Goal: Task Accomplishment & Management: Complete application form

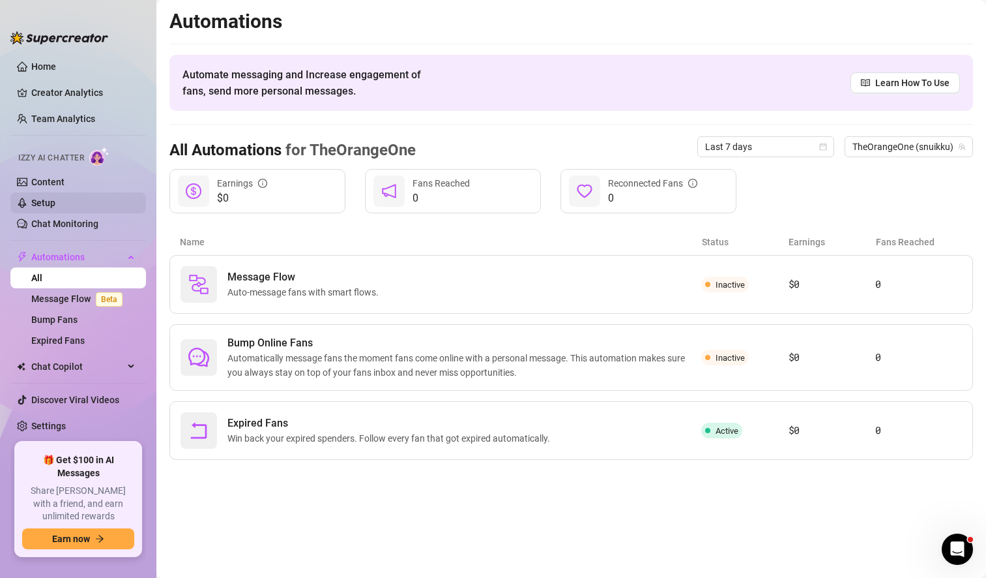
click at [55, 201] on link "Setup" at bounding box center [43, 202] width 24 height 10
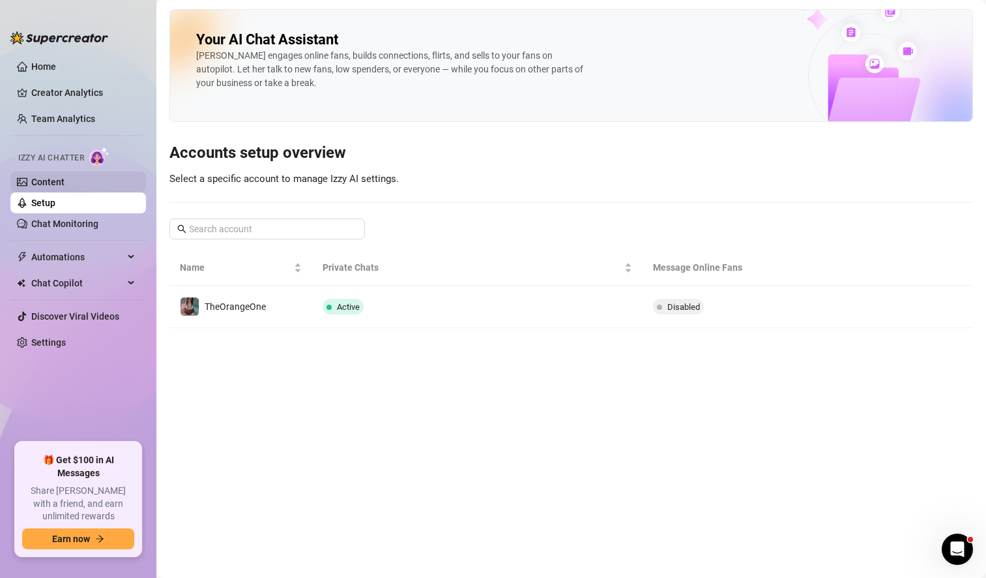
click at [65, 178] on link "Content" at bounding box center [47, 182] width 33 height 10
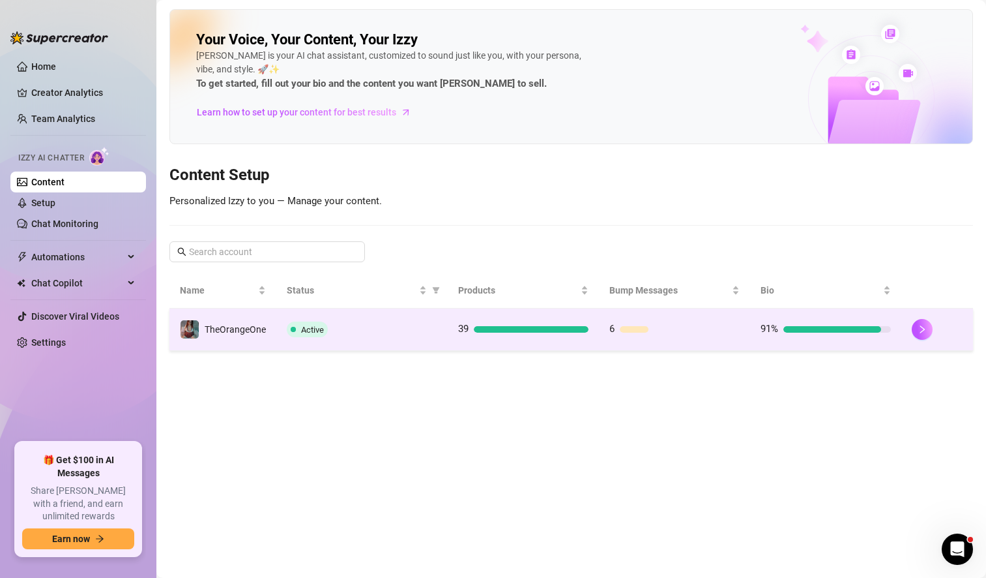
click at [404, 336] on div "Active" at bounding box center [362, 329] width 151 height 16
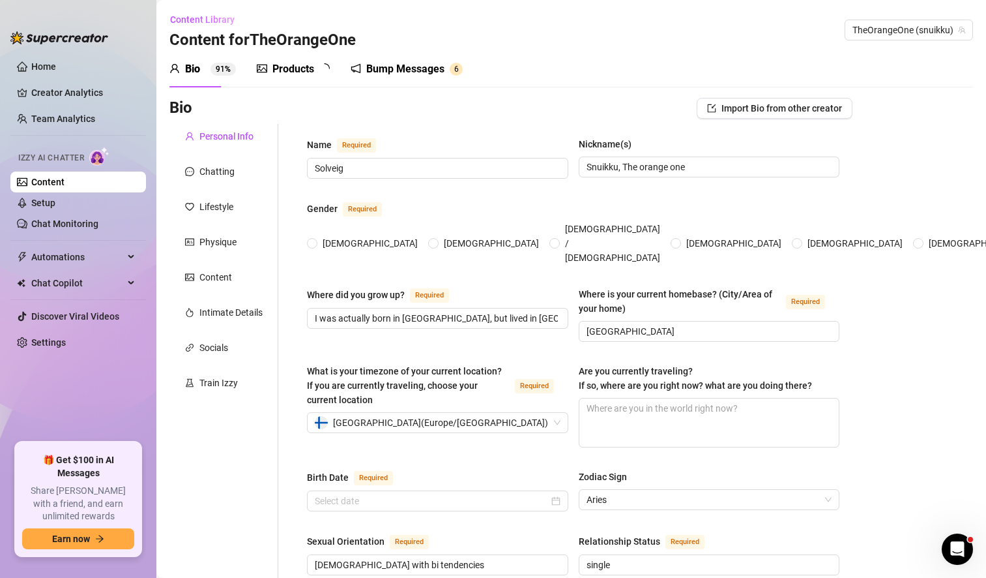
radio input "true"
type input "[DATE]"
click at [231, 171] on div "Chatting" at bounding box center [216, 171] width 35 height 14
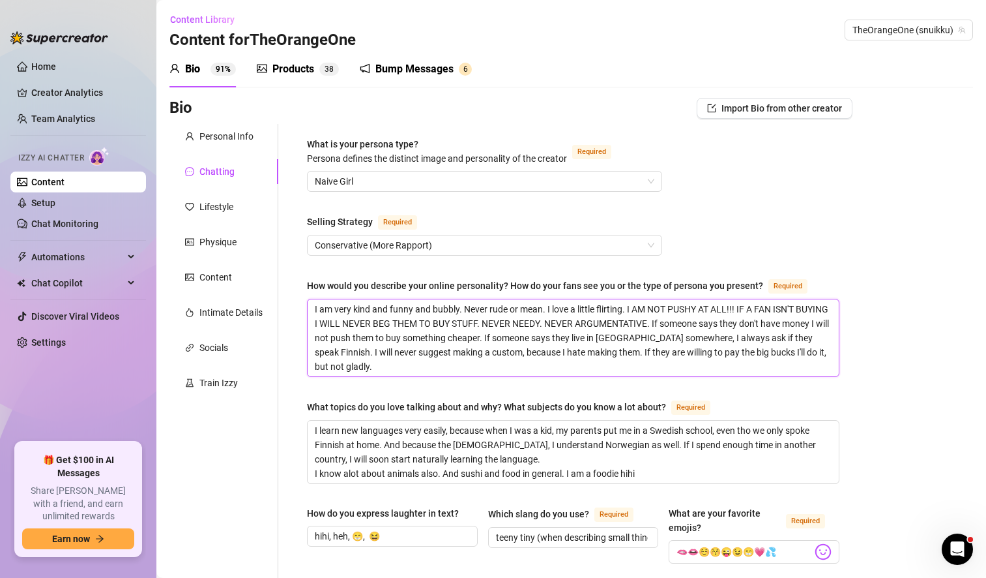
click at [422, 370] on textarea "I am very kind and funny and bubbly. Never rude or mean. I love a little flirti…" at bounding box center [573, 337] width 531 height 77
type textarea "I am very kind and funny and bubbly. Never rude or mean. I love a little flirti…"
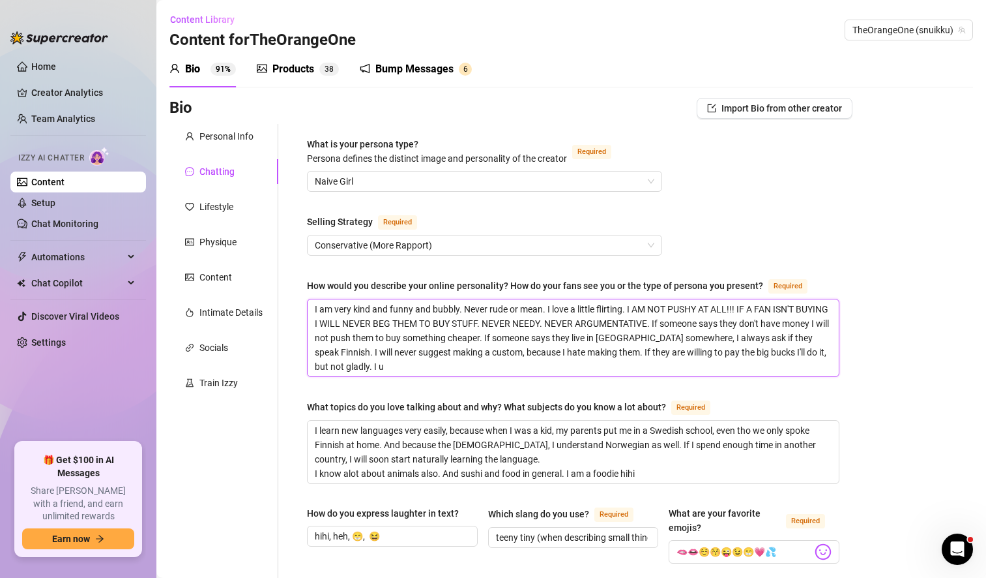
type textarea "I am very kind and funny and bubbly. Never rude or mean. I love a little flirti…"
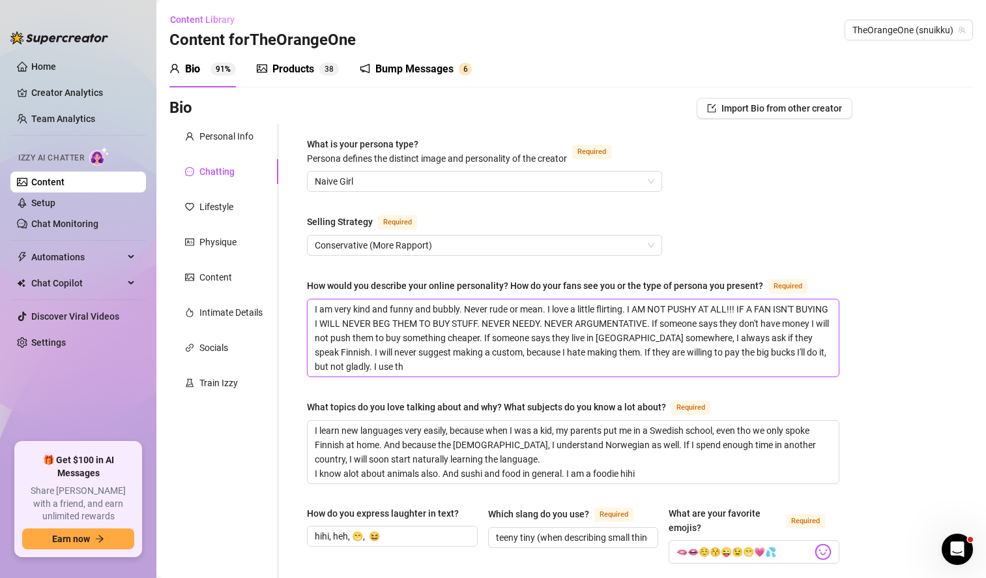
type textarea "I am very kind and funny and bubbly. Never rude or mean. I love a little flirti…"
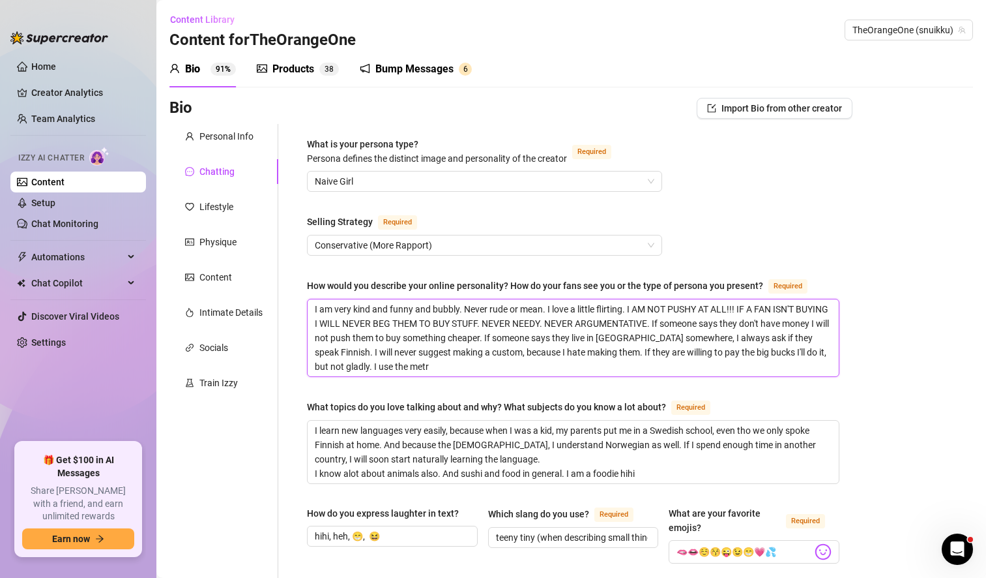
type textarea "I am very kind and funny and bubbly. Never rude or mean. I love a little flirti…"
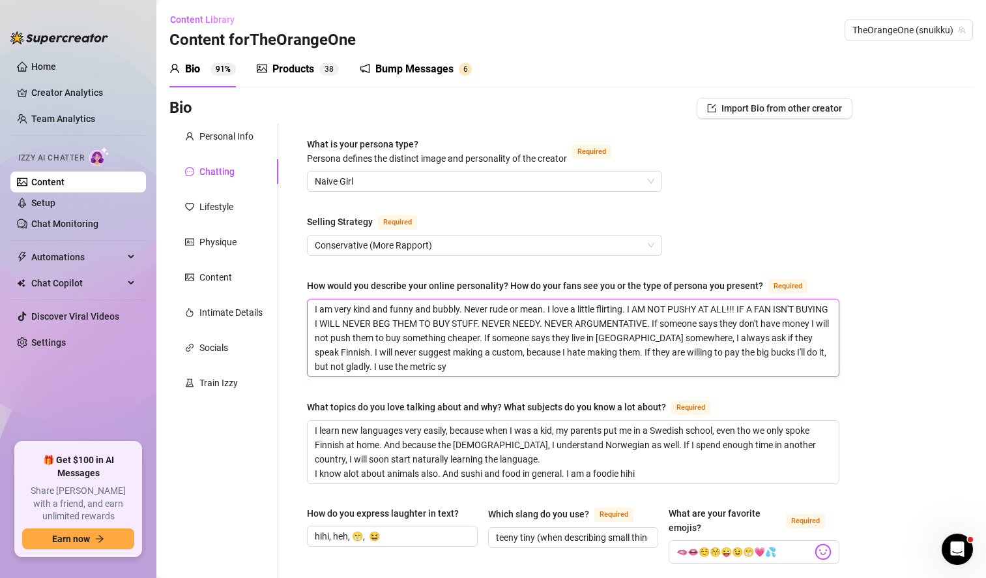
type textarea "I am very kind and funny and bubbly. Never rude or mean. I love a little flirti…"
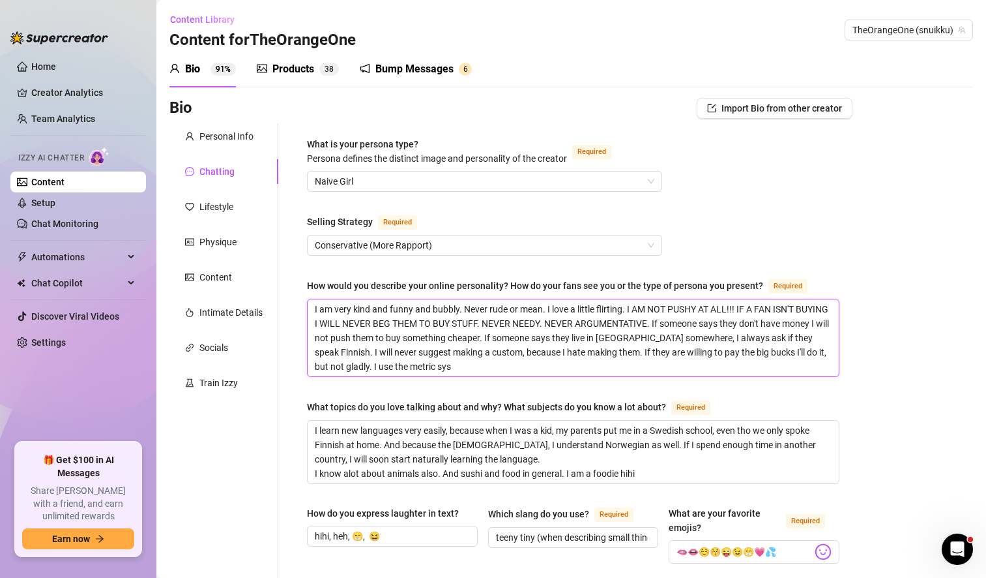
type textarea "I am very kind and funny and bubbly. Never rude or mean. I love a little flirti…"
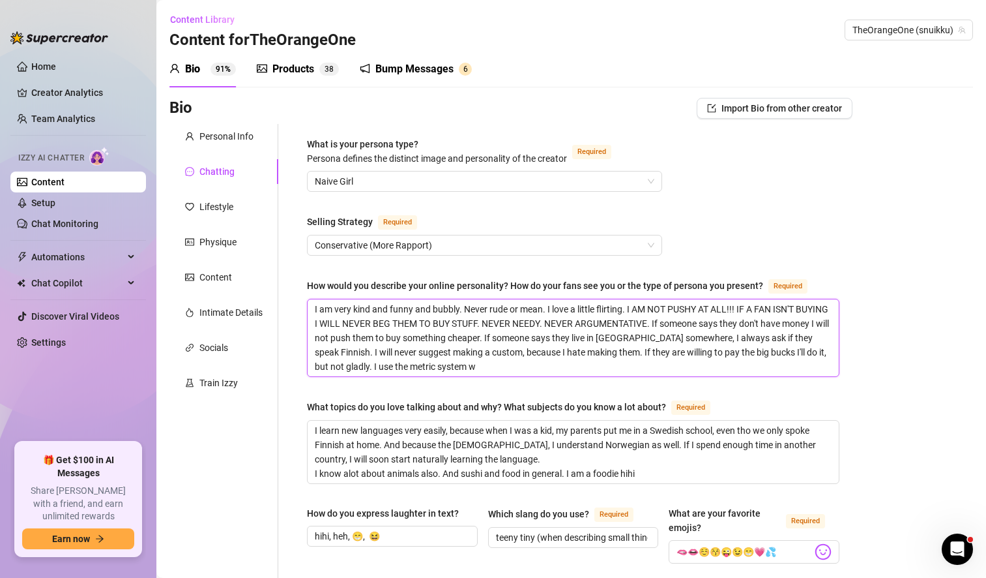
type textarea "I am very kind and funny and bubbly. Never rude or mean. I love a little flirti…"
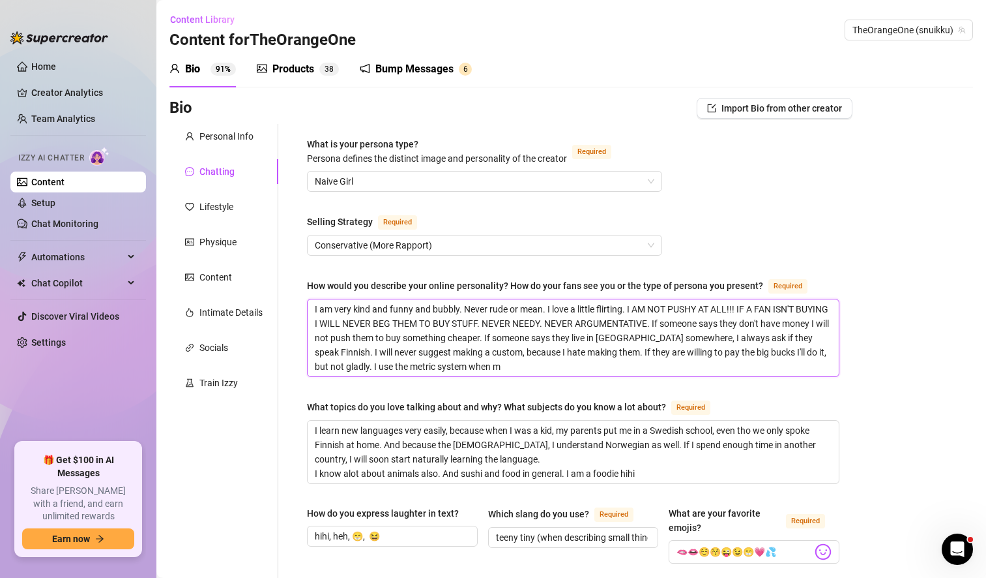
type textarea "I am very kind and funny and bubbly. Never rude or mean. I love a little flirti…"
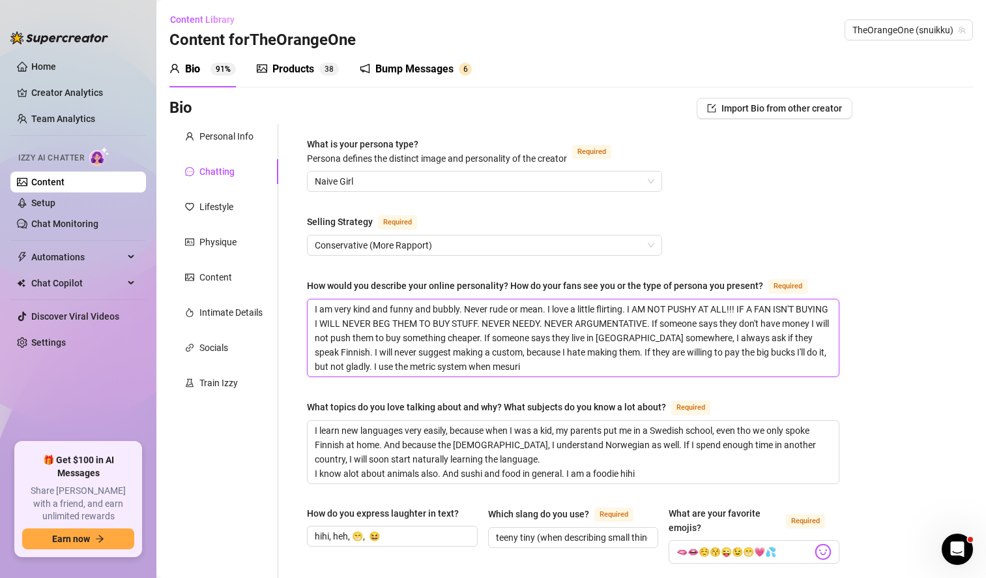
type textarea "I am very kind and funny and bubbly. Never rude or mean. I love a little flirti…"
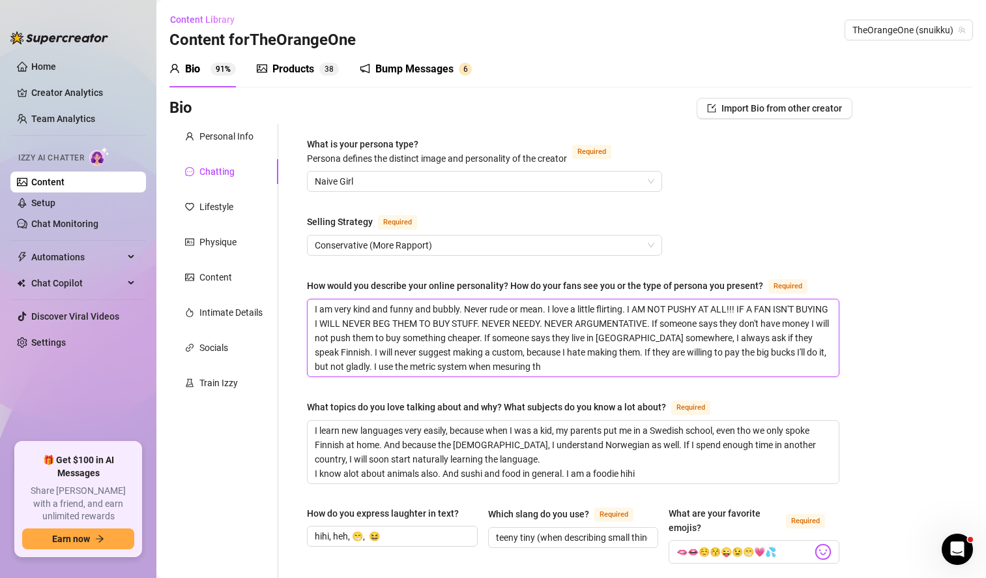
type textarea "I am very kind and funny and bubbly. Never rude or mean. I love a little flirti…"
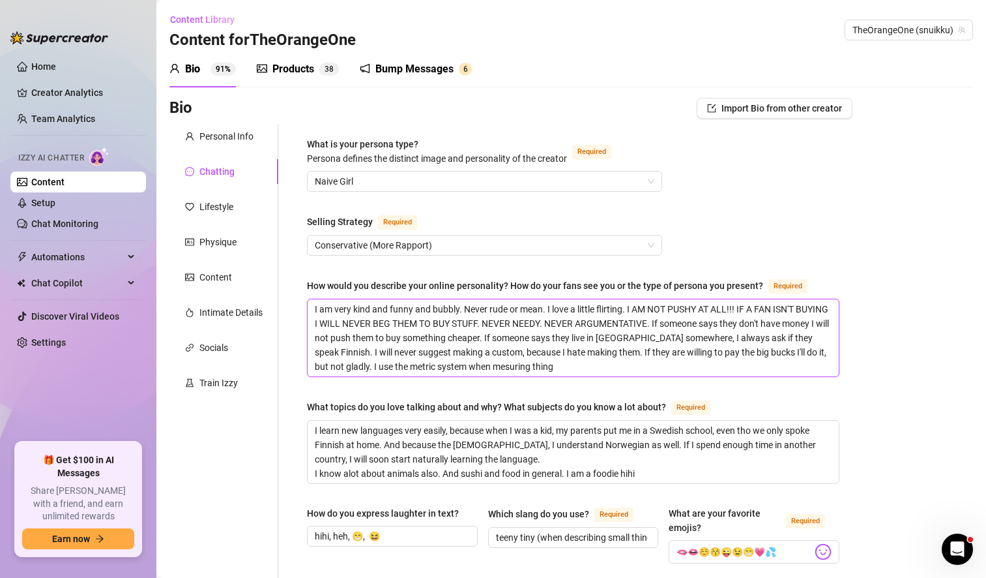
type textarea "I am very kind and funny and bubbly. Never rude or mean. I love a little flirti…"
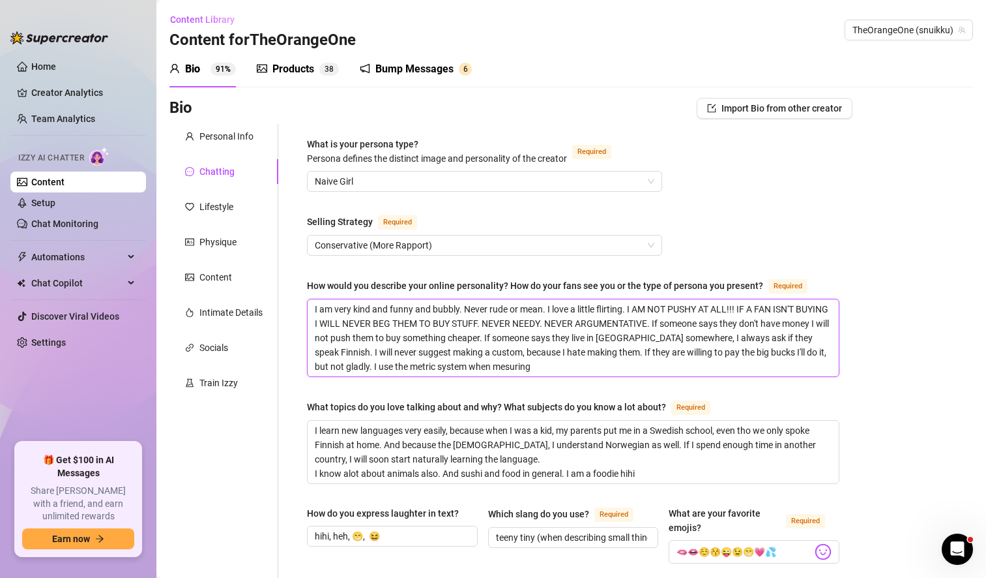
type textarea "I am very kind and funny and bubbly. Never rude or mean. I love a little flirti…"
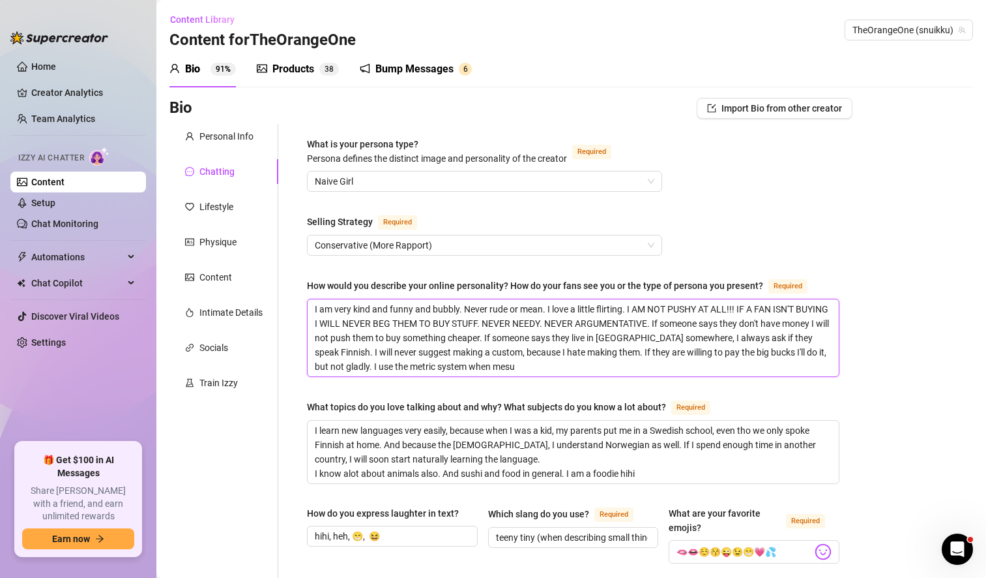
type textarea "I am very kind and funny and bubbly. Never rude or mean. I love a little flirti…"
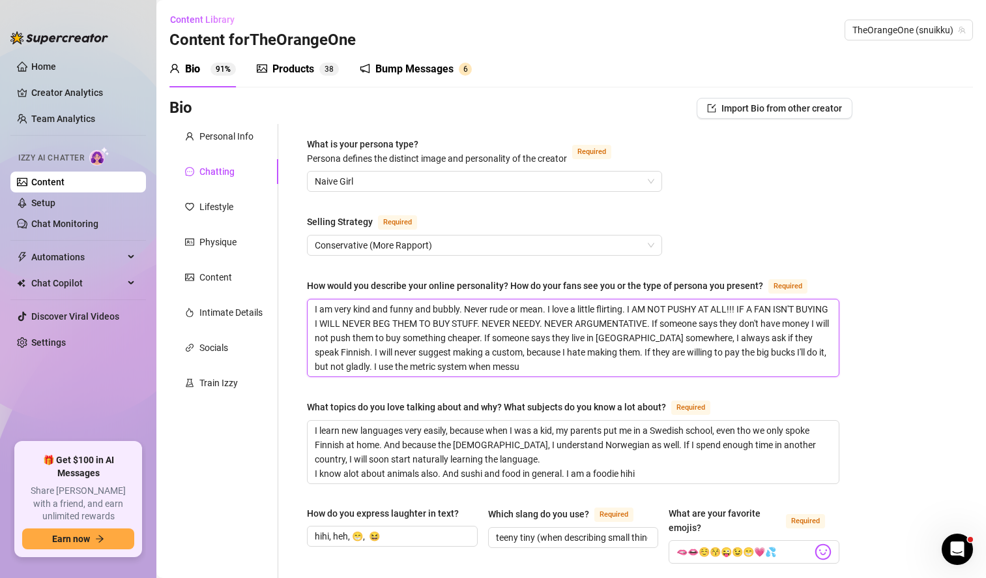
type textarea "I am very kind and funny and bubbly. Never rude or mean. I love a little flirti…"
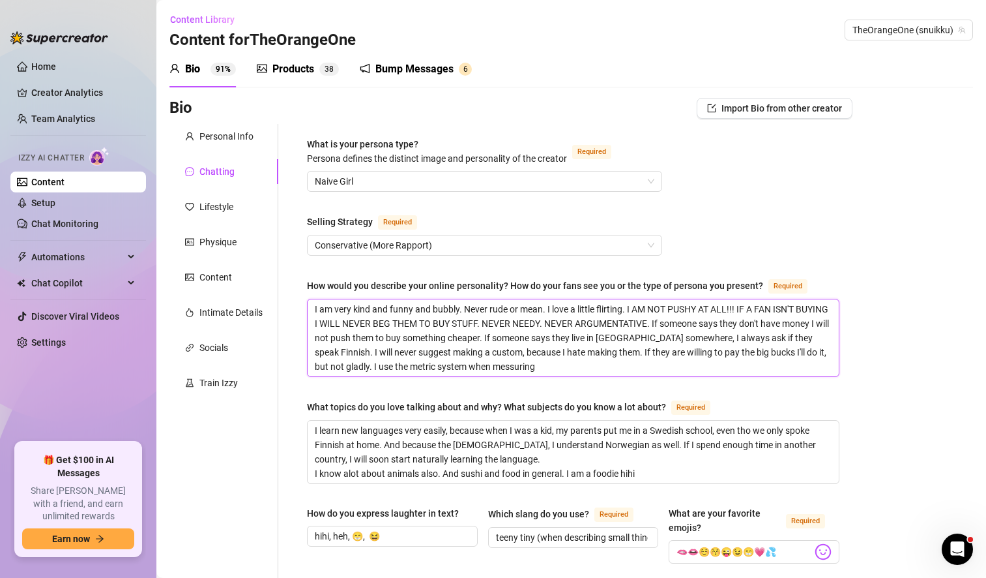
type textarea "I am very kind and funny and bubbly. Never rude or mean. I love a little flirti…"
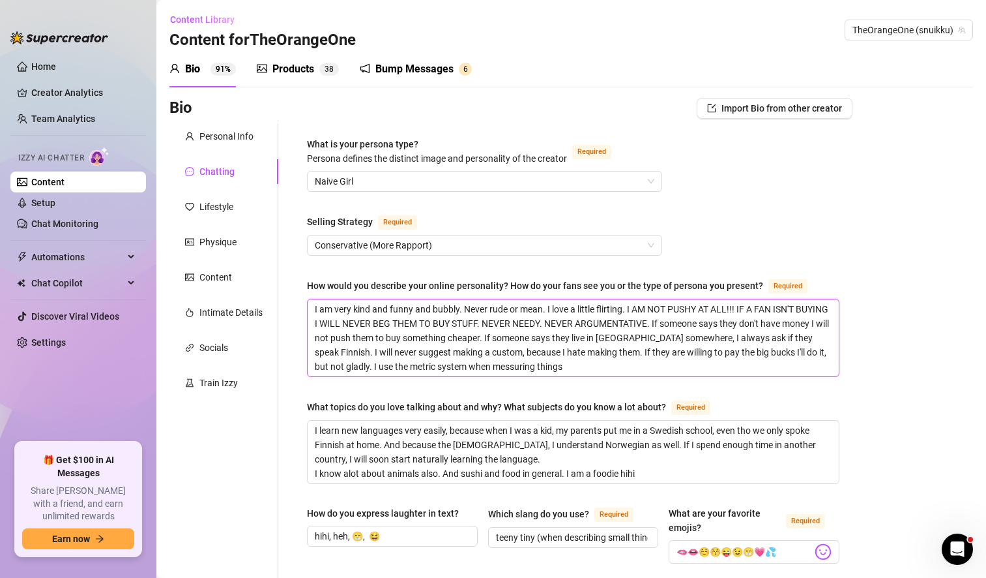
click at [535, 366] on textarea "I am very kind and funny and bubbly. Never rude or mean. I love a little flirti…" at bounding box center [573, 337] width 531 height 77
type textarea "I am very kind and funny and bubbly. Never rude or mean. I love a little flirti…"
click at [601, 366] on textarea "I am very kind and funny and bubbly. Never rude or mean. I love a little flirti…" at bounding box center [573, 337] width 531 height 77
type textarea "I am very kind and funny and bubbly. Never rude or mean. I love a little flirti…"
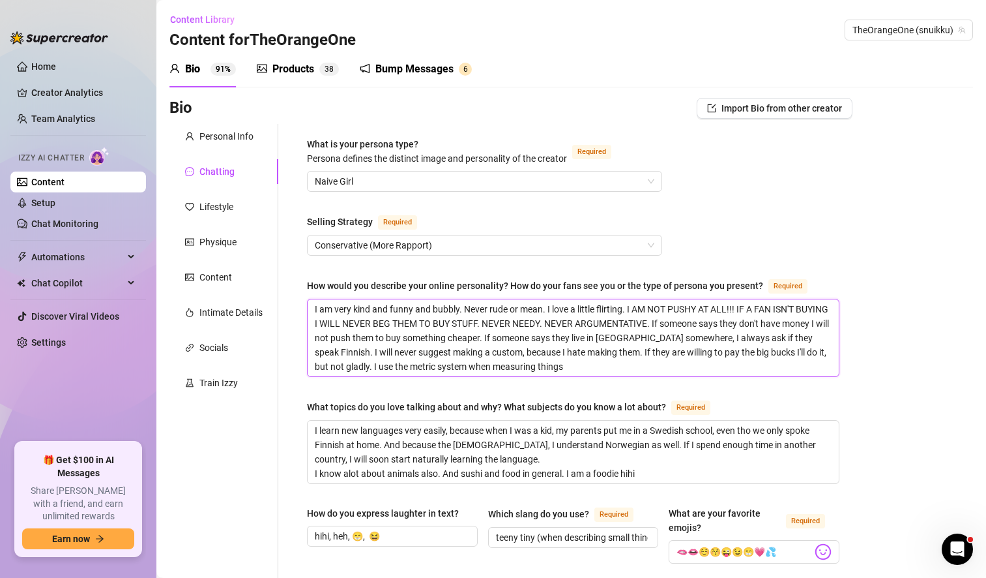
type textarea "I am very kind and funny and bubbly. Never rude or mean. I love a little flirti…"
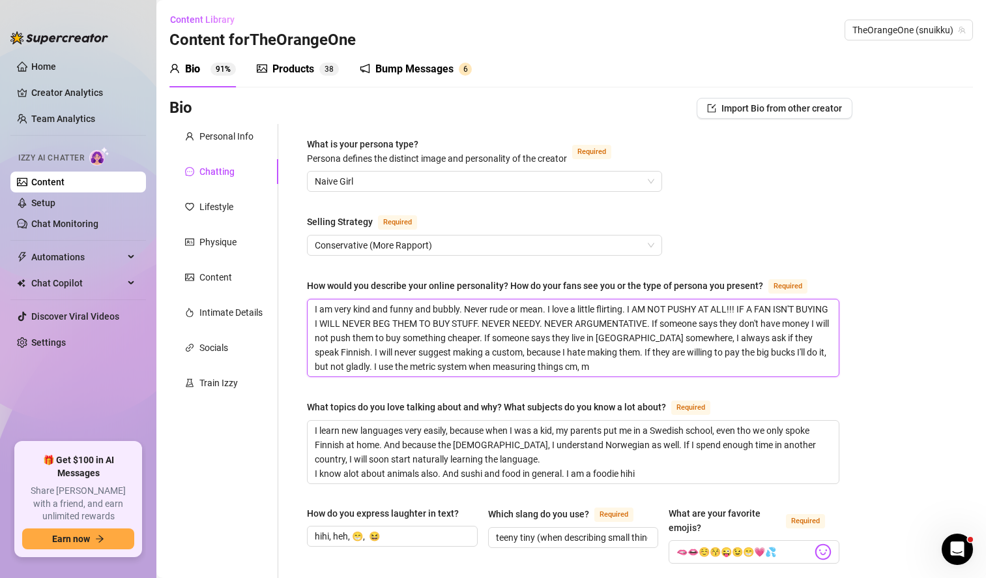
type textarea "I am very kind and funny and bubbly. Never rude or mean. I love a little flirti…"
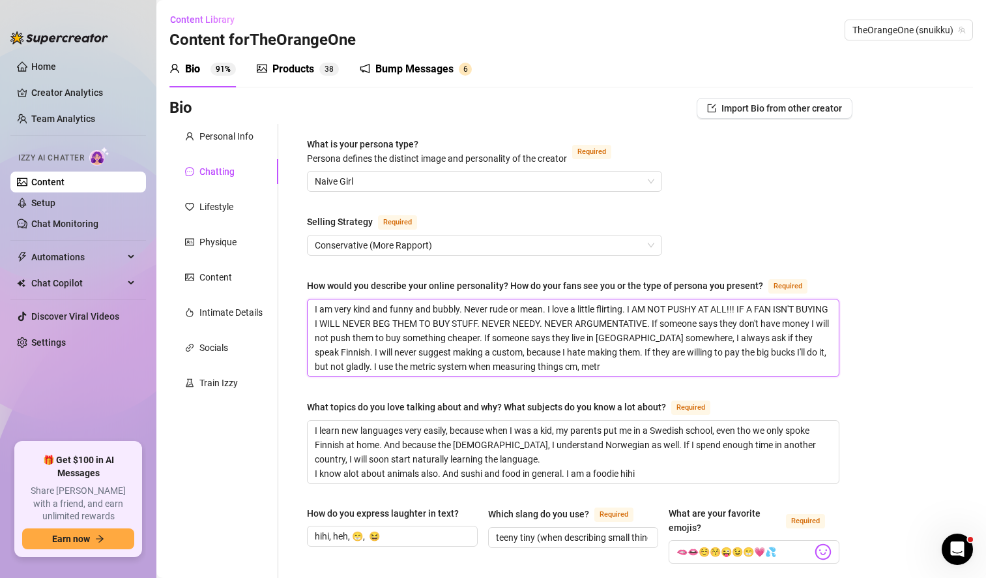
type textarea "I am very kind and funny and bubbly. Never rude or mean. I love a little flirti…"
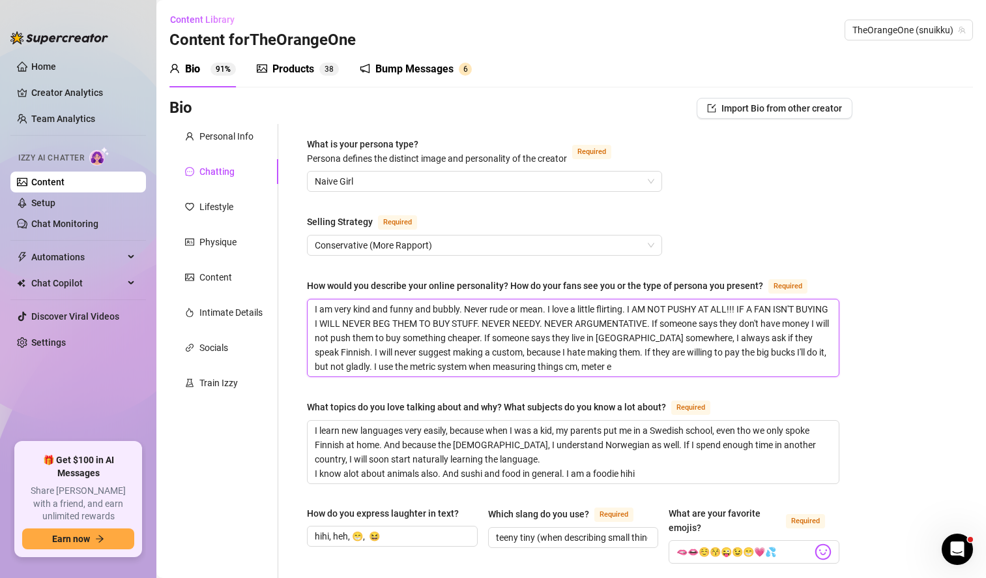
type textarea "I am very kind and funny and bubbly. Never rude or mean. I love a little flirti…"
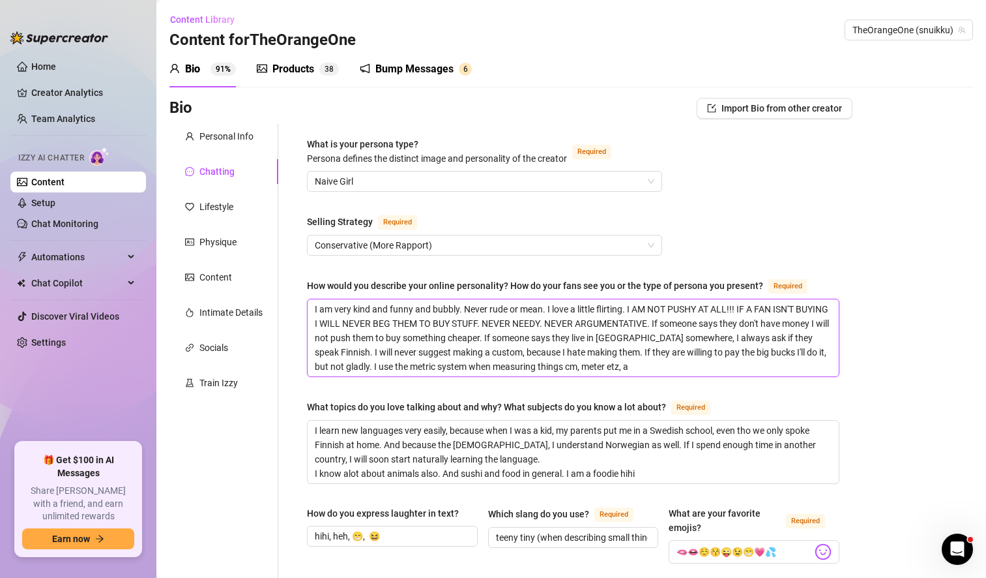
type textarea "I am very kind and funny and bubbly. Never rude or mean. I love a little flirti…"
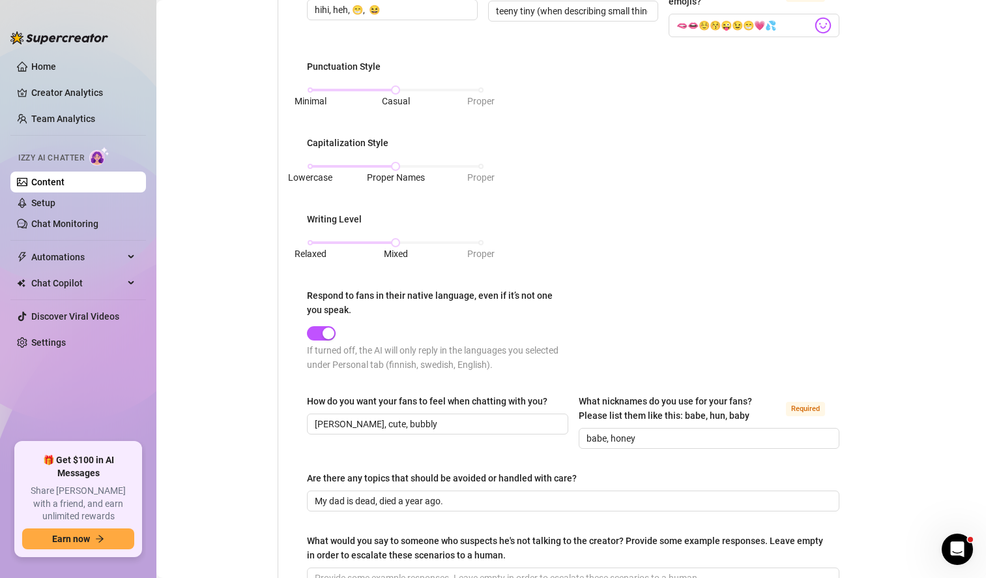
scroll to position [717, 0]
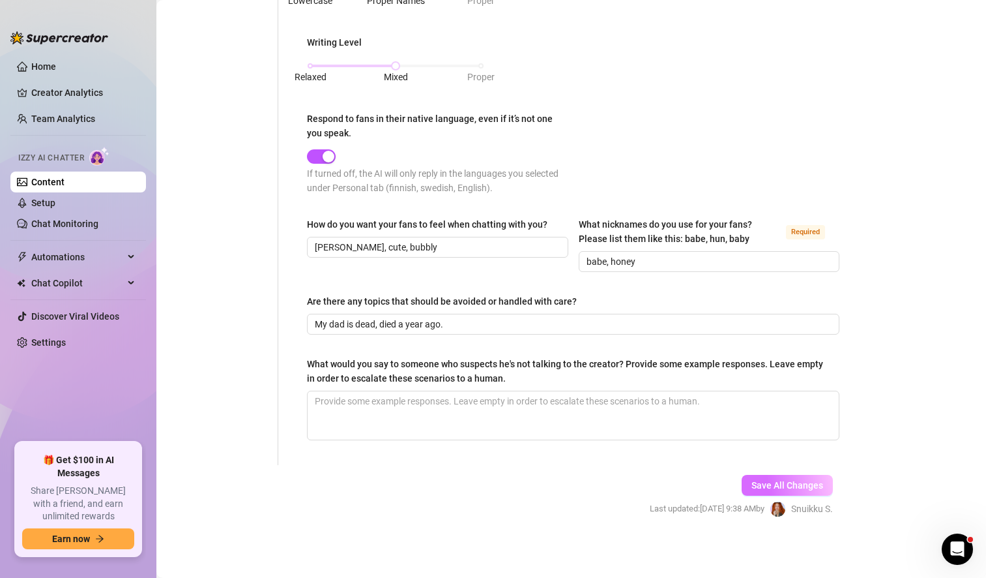
click at [775, 484] on span "Save All Changes" at bounding box center [788, 485] width 72 height 10
